Goal: Task Accomplishment & Management: Use online tool/utility

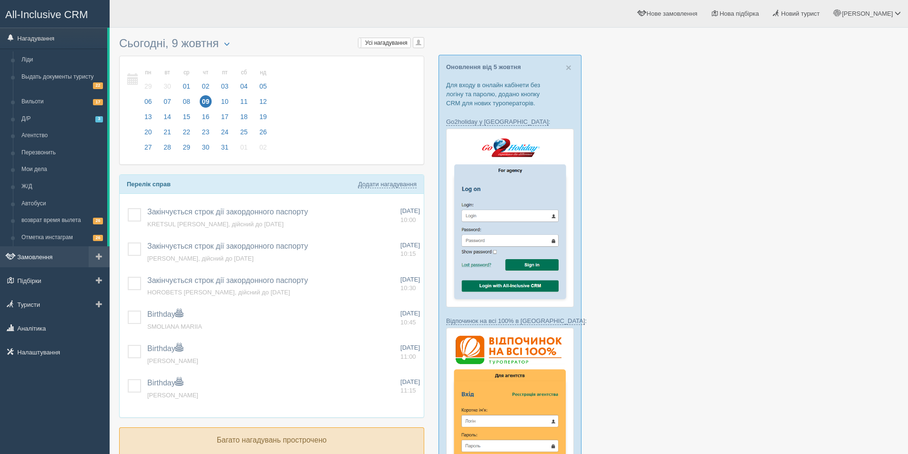
click at [32, 256] on link "Замовлення" at bounding box center [55, 256] width 110 height 21
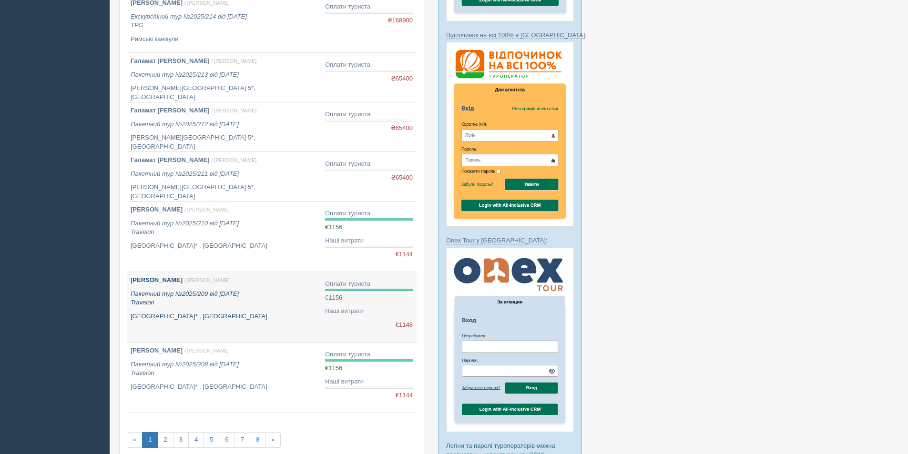
scroll to position [381, 0]
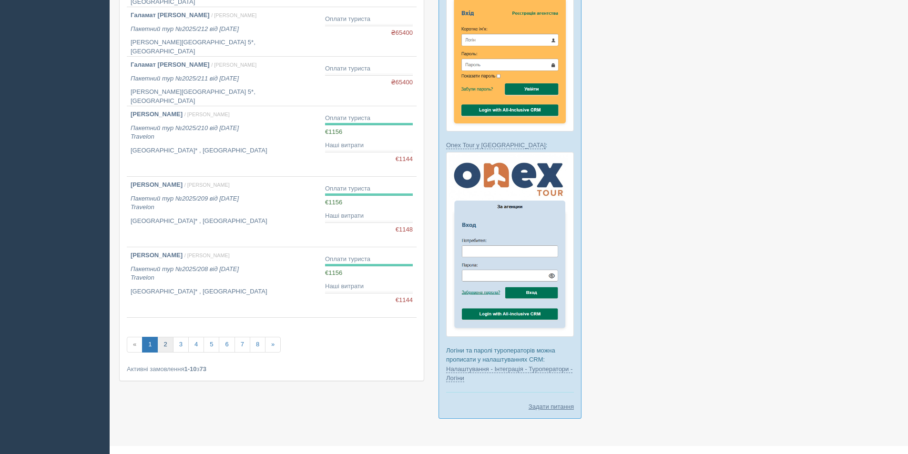
click at [163, 345] on link "2" at bounding box center [165, 345] width 16 height 16
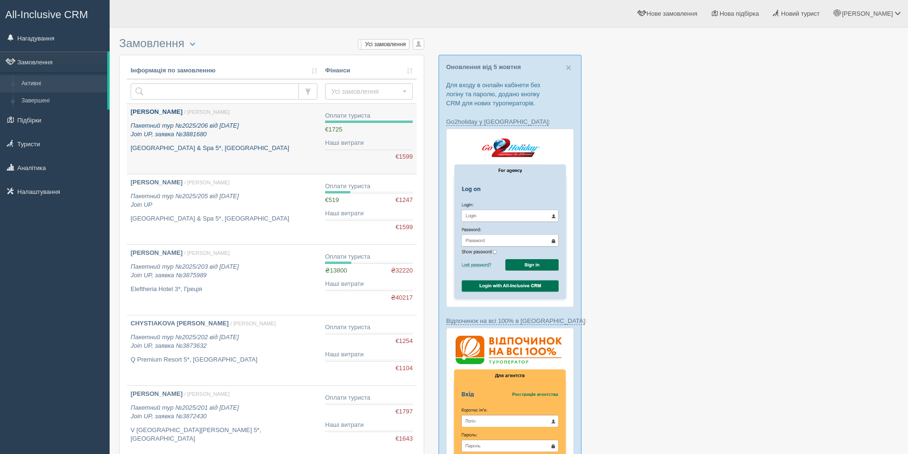
click at [275, 125] on p "Пакетний тур №2025/206 від 30.09.2025 Join UP, заявка №3881680" at bounding box center [224, 131] width 187 height 18
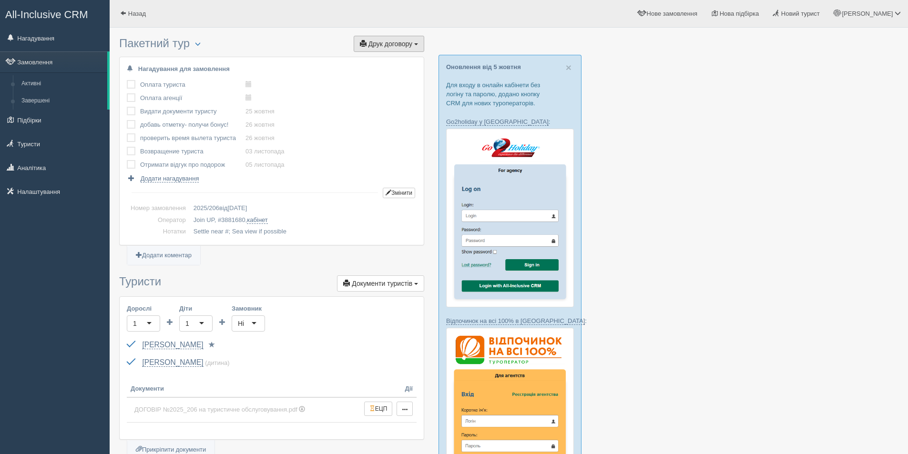
click at [391, 44] on span "Друк договору" at bounding box center [390, 44] width 44 height 8
click at [338, 79] on link "Join UP" at bounding box center [359, 77] width 129 height 16
click at [26, 63] on link "Замовлення" at bounding box center [53, 61] width 107 height 21
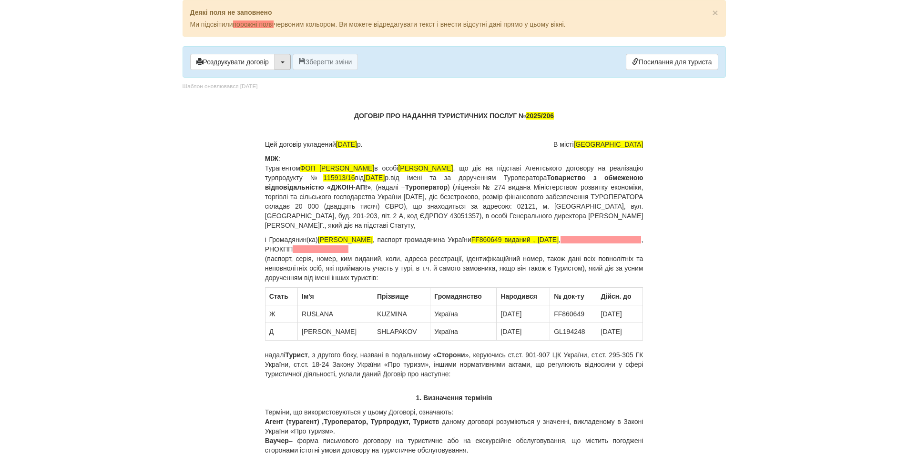
click at [278, 64] on button "button" at bounding box center [283, 62] width 16 height 16
click at [247, 62] on button "Роздрукувати договір" at bounding box center [232, 62] width 85 height 16
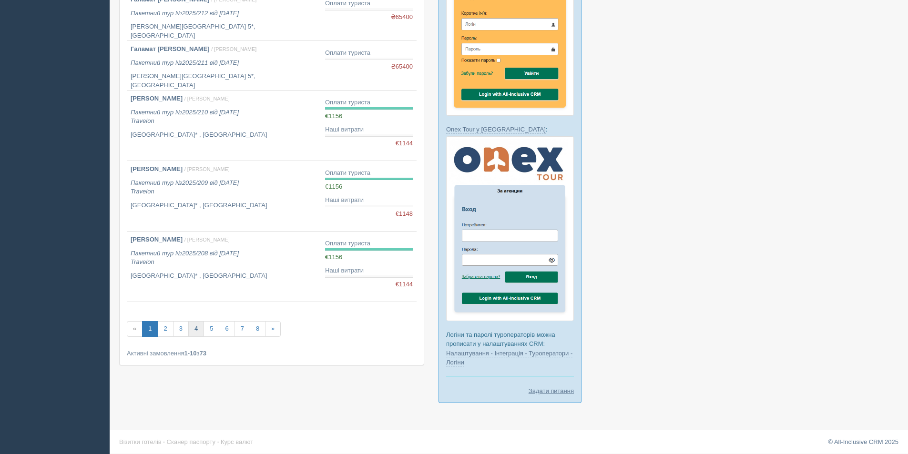
scroll to position [398, 0]
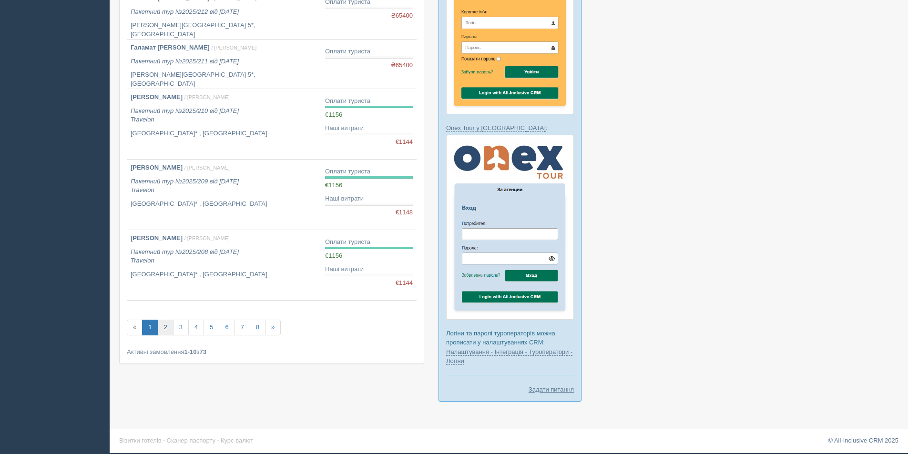
click at [165, 326] on link "2" at bounding box center [165, 328] width 16 height 16
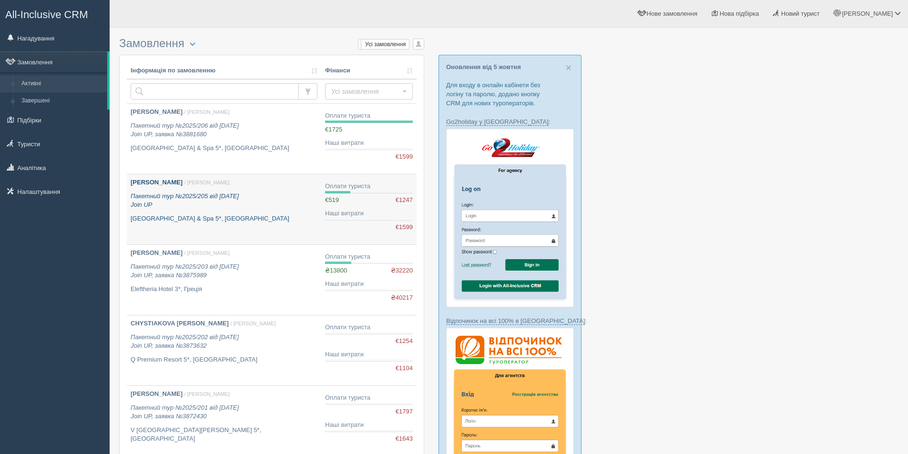
click at [268, 194] on p "Пакетний тур №2025/205 від [DATE] Join UP" at bounding box center [224, 201] width 187 height 18
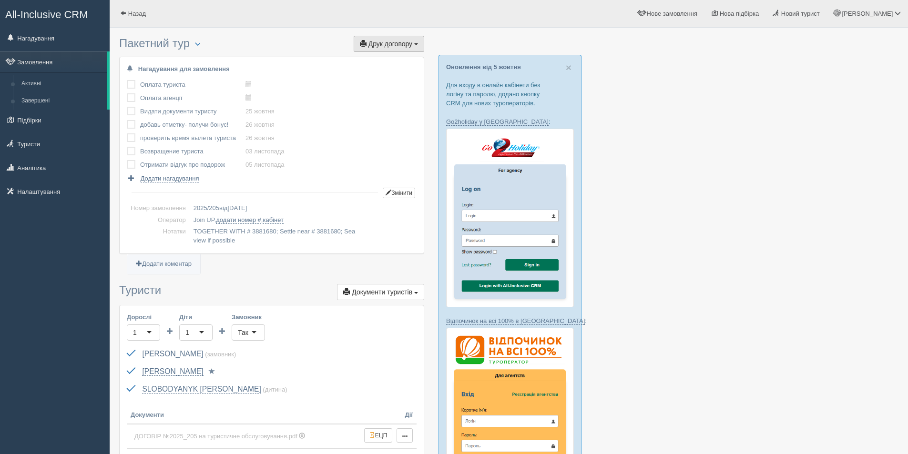
click at [408, 42] on span "Друк договору" at bounding box center [390, 44] width 44 height 8
click at [365, 80] on link "Join UP" at bounding box center [359, 77] width 129 height 16
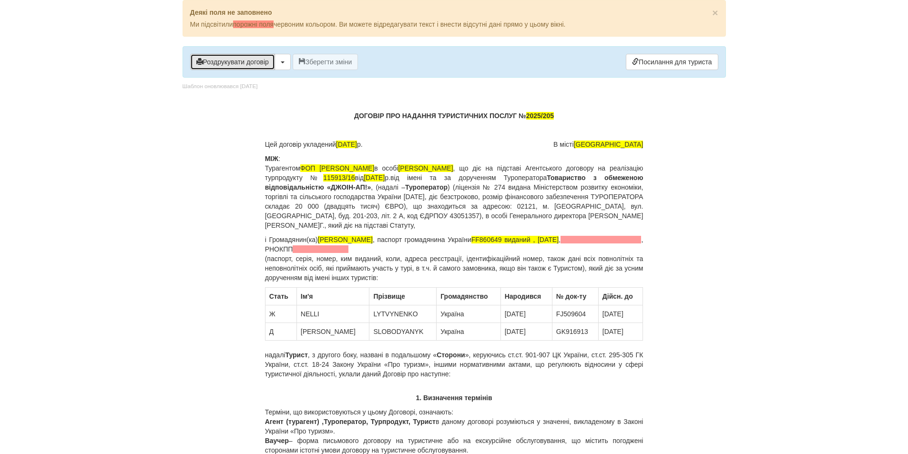
click at [243, 62] on button "Роздрукувати договір" at bounding box center [232, 62] width 85 height 16
click at [123, 315] on body "× Деякі поля не заповнено Ми підсвітили порожні поля червоним кольором. Ви може…" at bounding box center [454, 227] width 908 height 454
click at [170, 240] on body "× Деякі поля не заповнено Ми підсвітили порожні поля червоним кольором. Ви може…" at bounding box center [454, 227] width 908 height 454
